Goal: Information Seeking & Learning: Learn about a topic

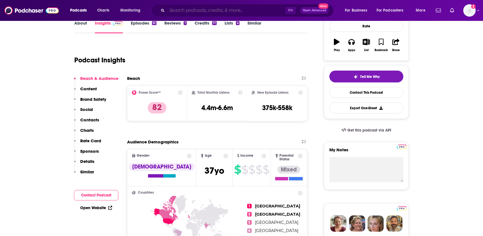
click at [191, 12] on input "Search podcasts, credits, & more..." at bounding box center [226, 10] width 118 height 9
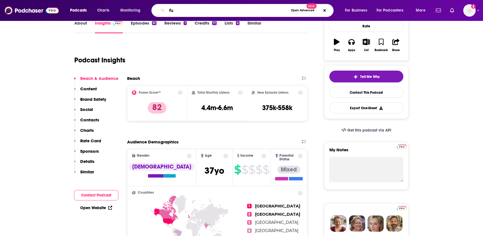
type input "f"
type input "founders"
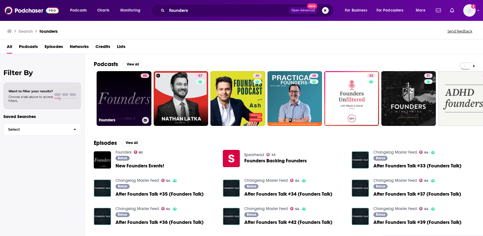
click at [130, 84] on link "80 Founders" at bounding box center [124, 98] width 55 height 55
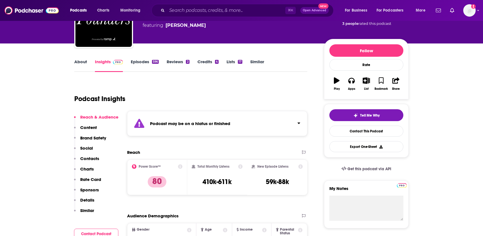
scroll to position [49, 0]
